Goal: Task Accomplishment & Management: Manage account settings

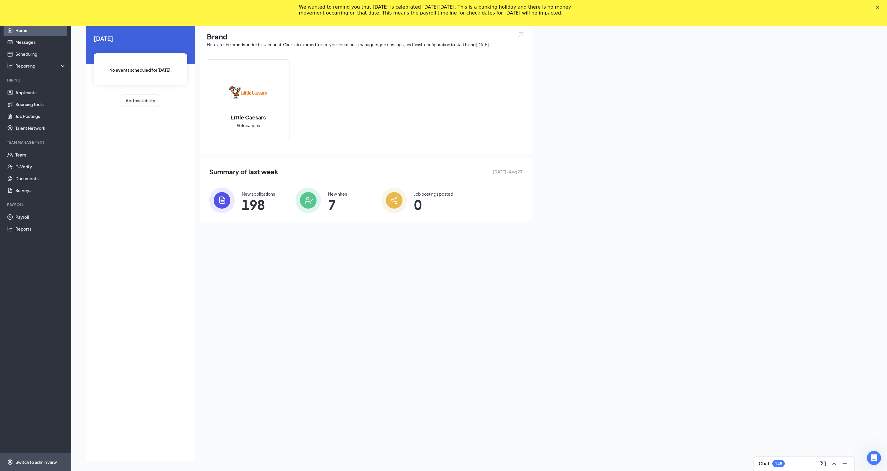
click at [39, 461] on div "Switch to admin view" at bounding box center [35, 462] width 41 height 6
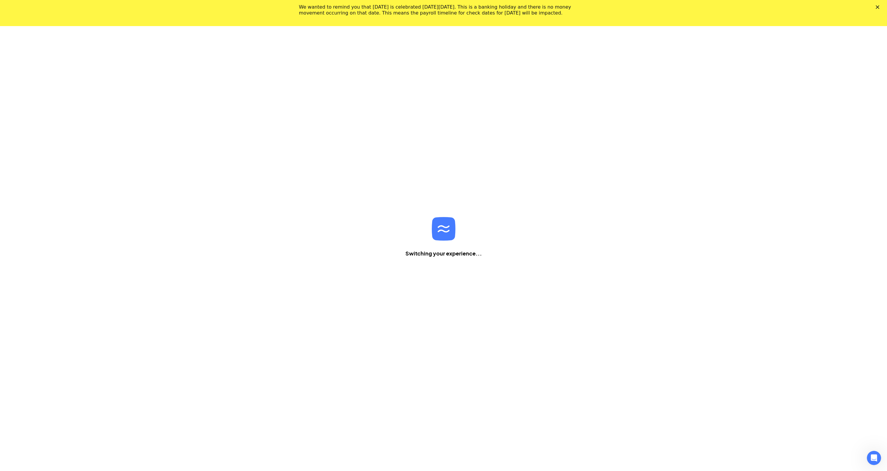
scroll to position [26, 0]
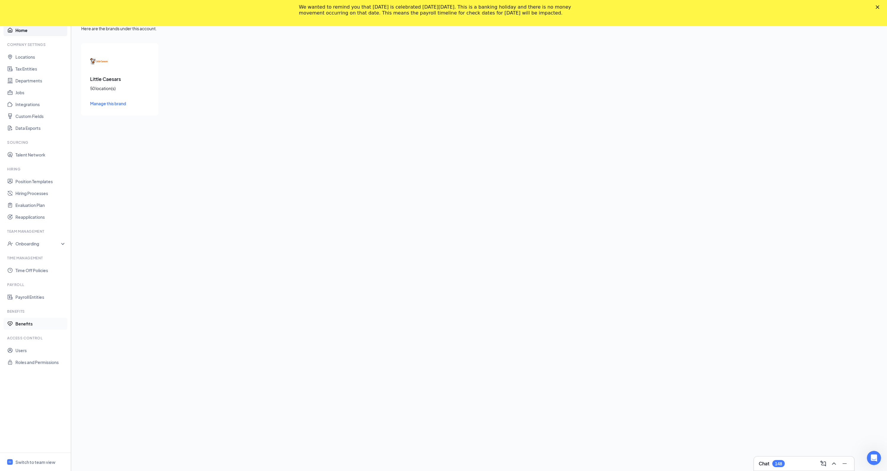
click at [23, 326] on link "Benefits" at bounding box center [40, 324] width 51 height 12
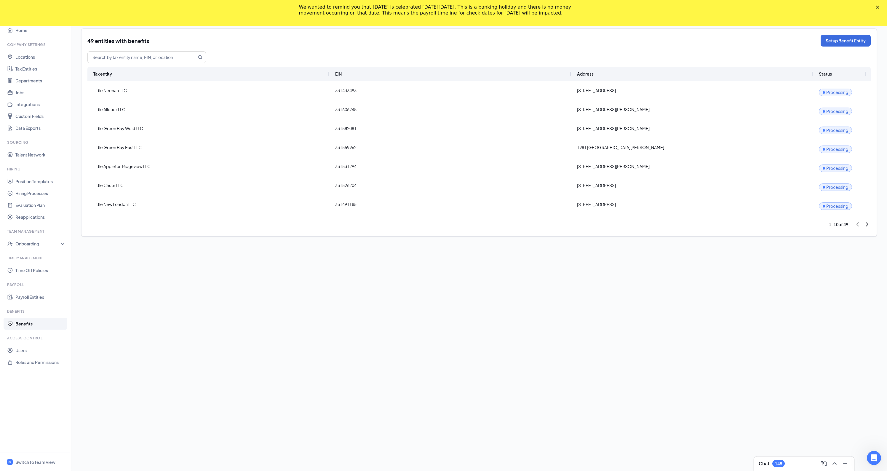
drag, startPoint x: 844, startPoint y: 226, endPoint x: 848, endPoint y: 226, distance: 4.2
click at [848, 226] on div "1 - 10 of 49" at bounding box center [838, 224] width 19 height 7
click at [24, 68] on link "Tax Entities" at bounding box center [40, 69] width 51 height 12
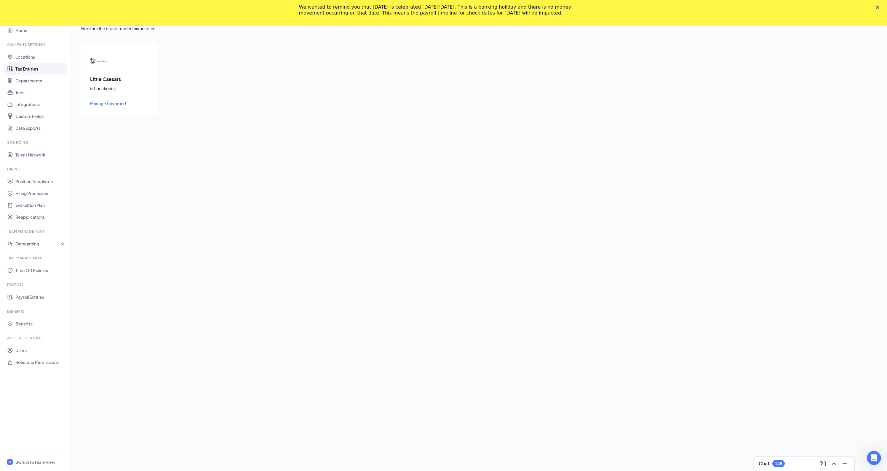
click at [25, 72] on link "Tax Entities" at bounding box center [40, 69] width 51 height 12
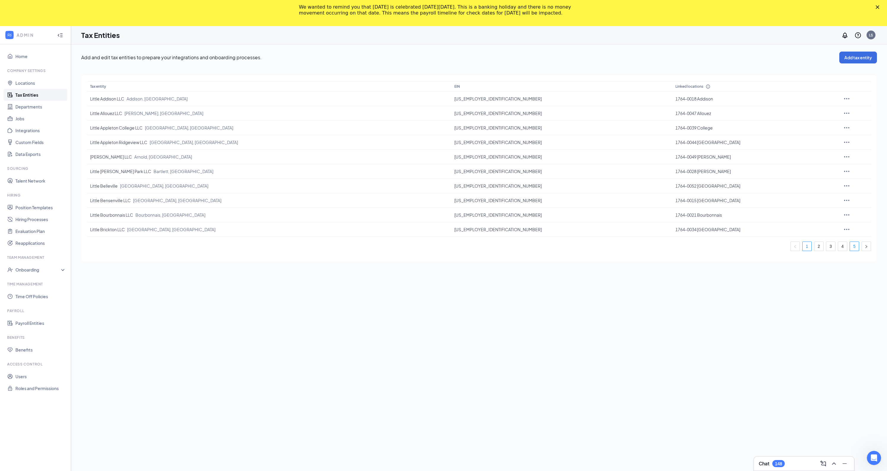
click at [851, 245] on link "5" at bounding box center [854, 246] width 9 height 9
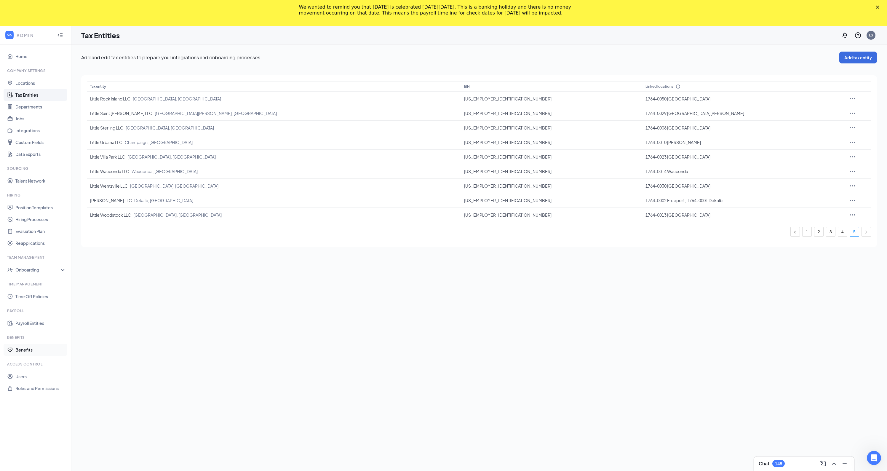
click at [20, 349] on link "Benefits" at bounding box center [40, 350] width 51 height 12
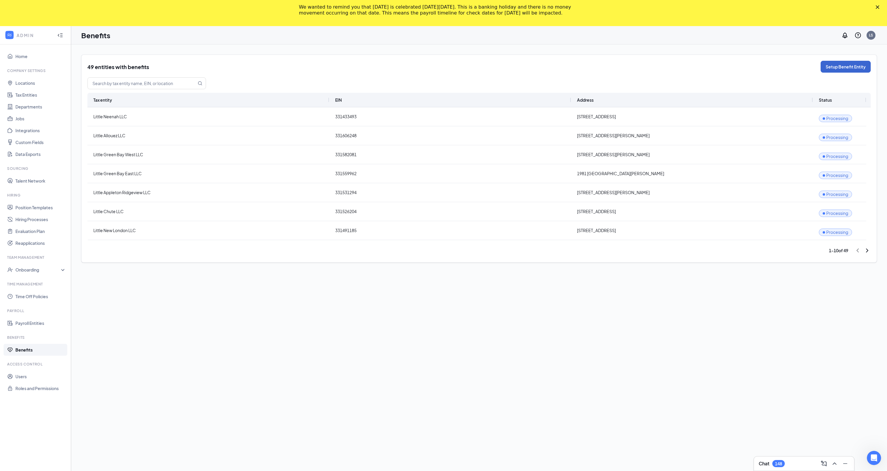
click at [851, 70] on button "Setup Benefit Entity" at bounding box center [846, 67] width 50 height 12
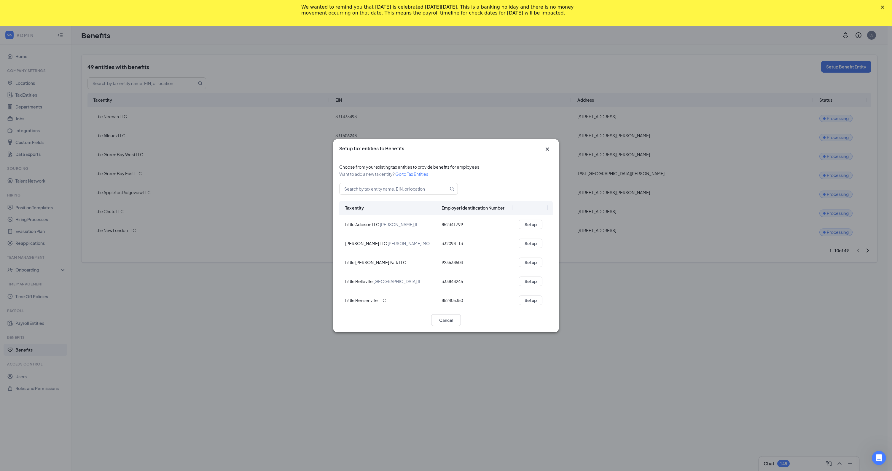
click at [545, 150] on icon "Cross" at bounding box center [547, 149] width 7 height 7
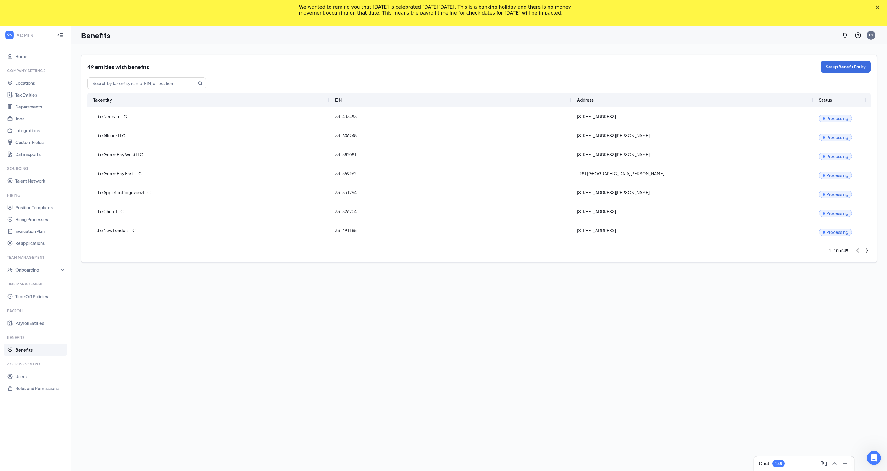
click at [865, 250] on icon "ChevronRight" at bounding box center [867, 250] width 7 height 7
click at [866, 250] on icon "ChevronRight" at bounding box center [867, 250] width 7 height 7
drag, startPoint x: 136, startPoint y: 194, endPoint x: 87, endPoint y: 193, distance: 48.9
click at [87, 193] on div "Little Addison LLC" at bounding box center [208, 192] width 242 height 19
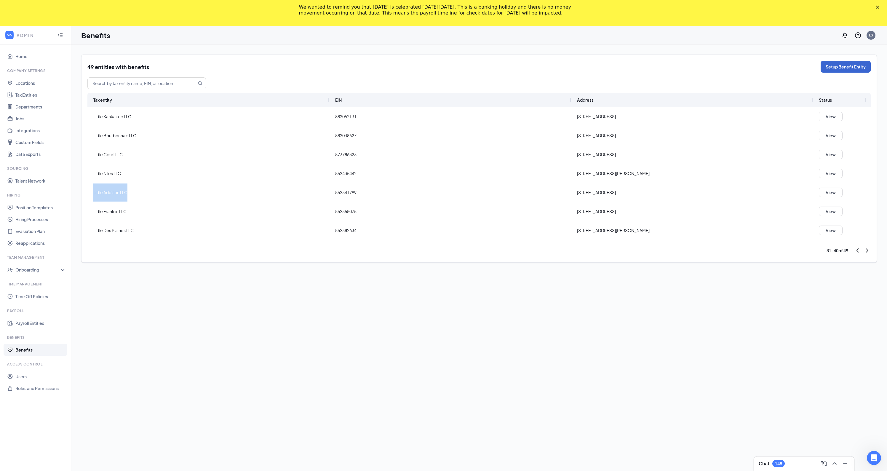
click at [836, 72] on button "Setup Benefit Entity" at bounding box center [846, 67] width 50 height 12
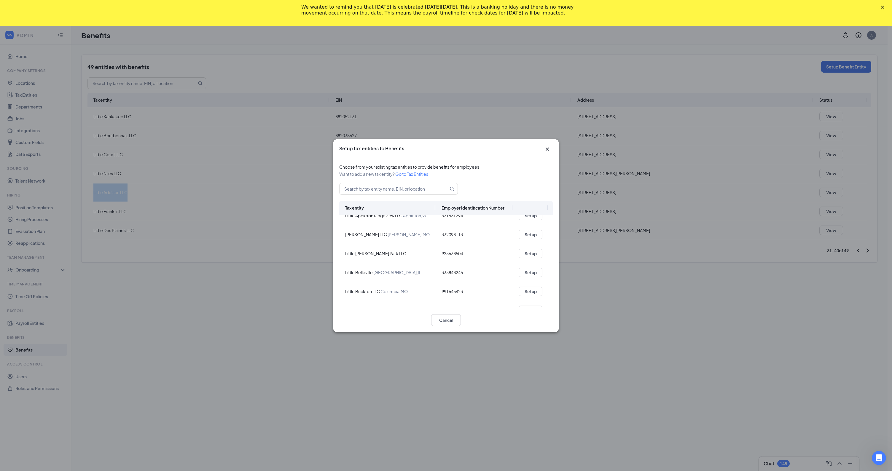
click at [549, 151] on icon "Cross" at bounding box center [547, 149] width 7 height 7
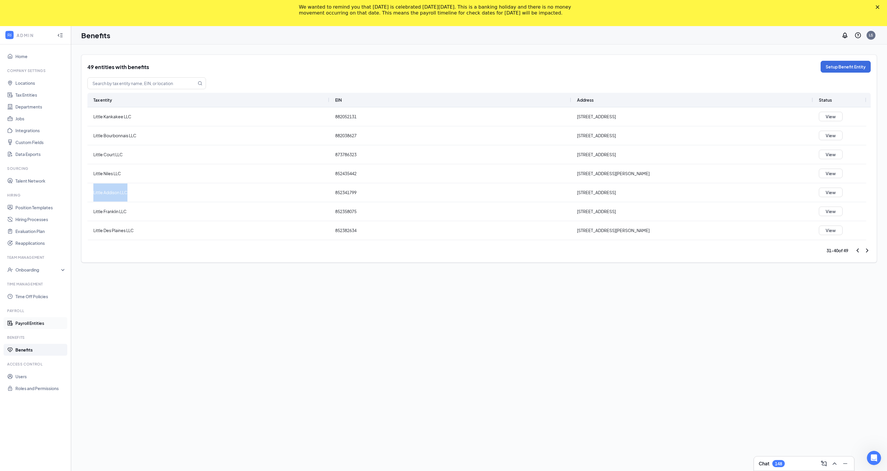
click at [41, 319] on link "Payroll Entities" at bounding box center [40, 323] width 51 height 12
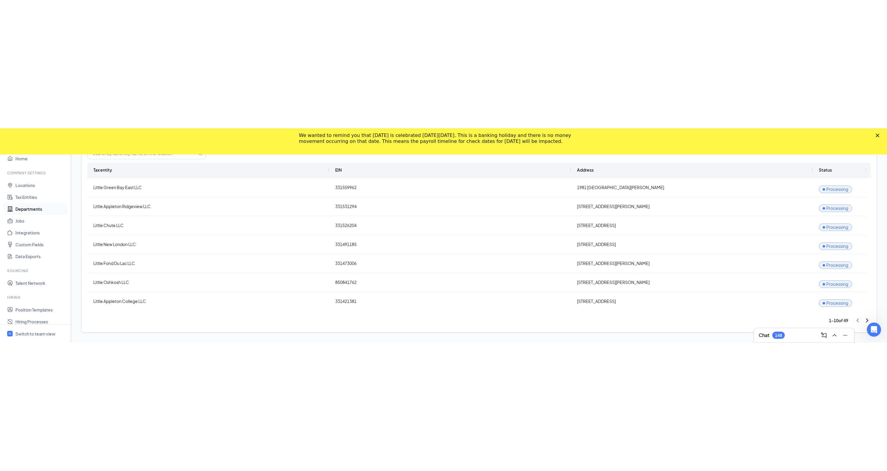
scroll to position [24, 0]
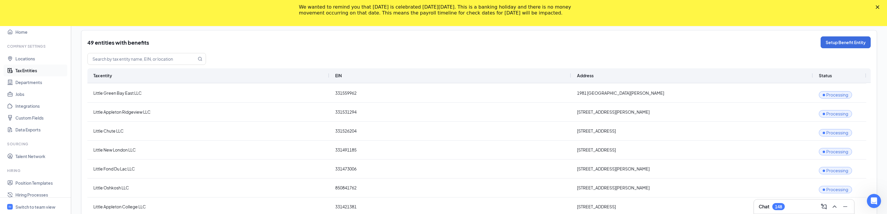
click at [25, 69] on link "Tax Entities" at bounding box center [40, 71] width 51 height 12
